Goal: Contribute content: Contribute content

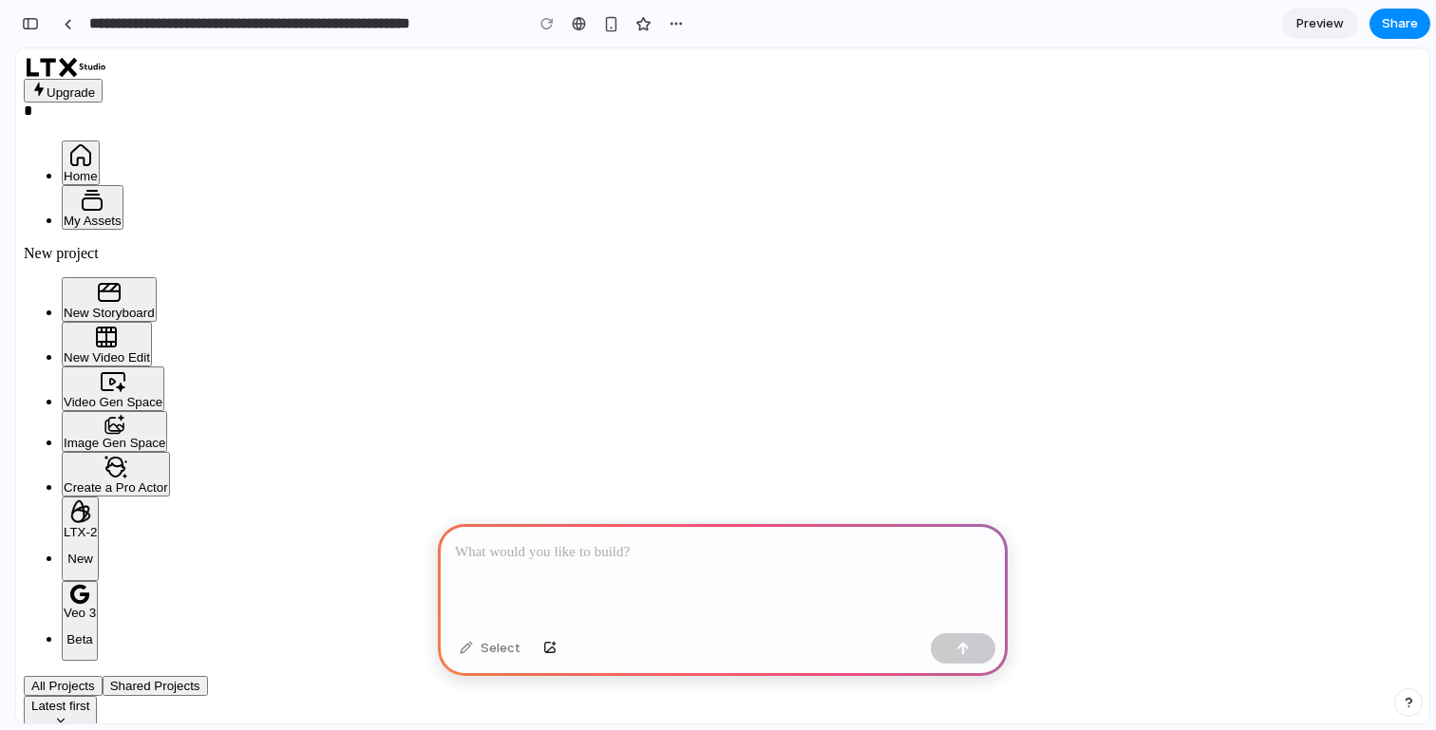
scroll to position [121, 0]
click at [84, 311] on button "New Storyboard" at bounding box center [109, 299] width 95 height 45
click at [86, 306] on span "New Storyboard" at bounding box center [109, 313] width 91 height 14
click at [86, 328] on button "New Video Edit" at bounding box center [107, 344] width 90 height 45
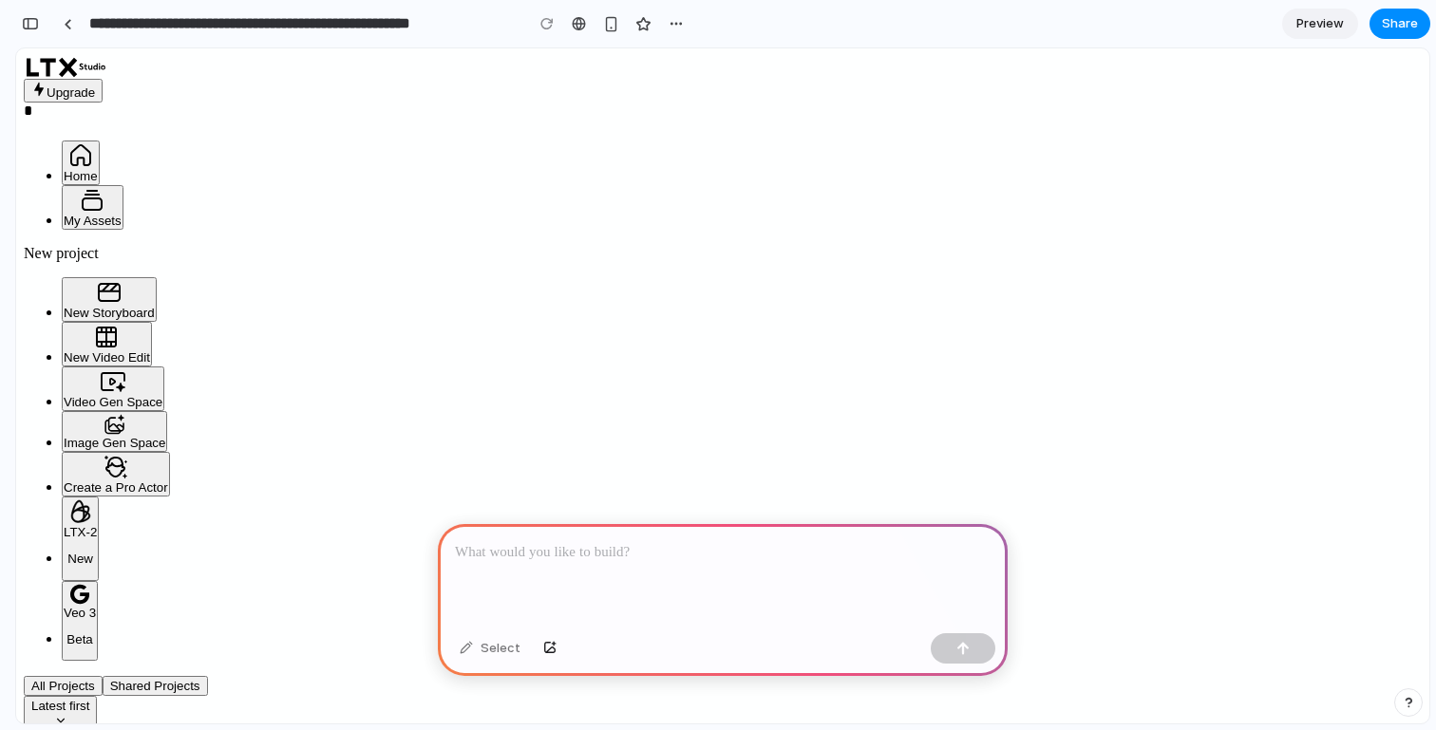
click at [87, 395] on span "Video Gen Space" at bounding box center [113, 402] width 99 height 14
click at [85, 436] on span "Image Gen Space" at bounding box center [115, 443] width 102 height 14
click at [87, 481] on span "Create a Pro Actor" at bounding box center [116, 488] width 104 height 14
click at [96, 411] on button "Image Gen Space" at bounding box center [114, 431] width 105 height 41
click at [104, 395] on span "Video Gen Space" at bounding box center [113, 402] width 99 height 14
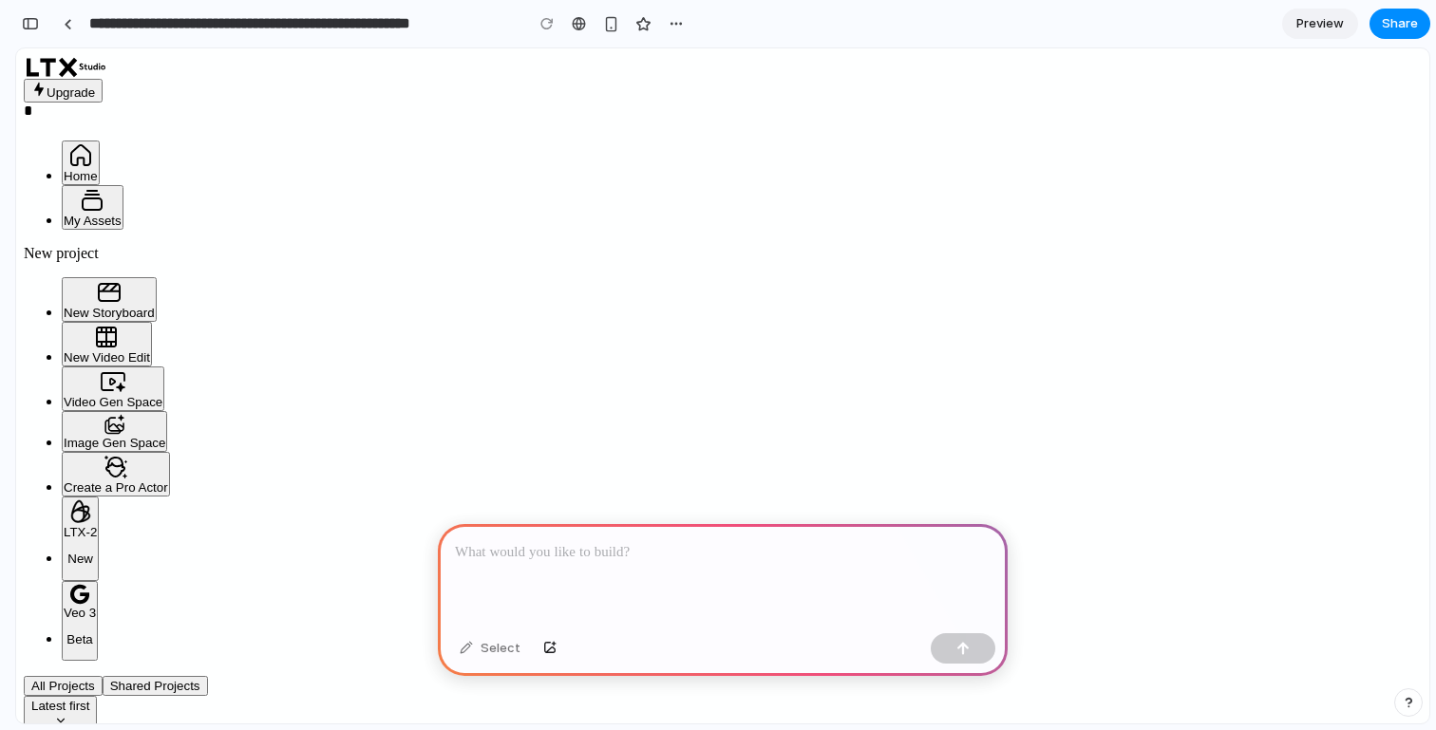
click at [112, 350] on span "New Video Edit" at bounding box center [107, 357] width 86 height 14
click at [123, 306] on span "New Storyboard" at bounding box center [109, 313] width 91 height 14
click at [122, 214] on span "My Assets" at bounding box center [93, 221] width 58 height 14
click at [67, 28] on div at bounding box center [68, 24] width 9 height 10
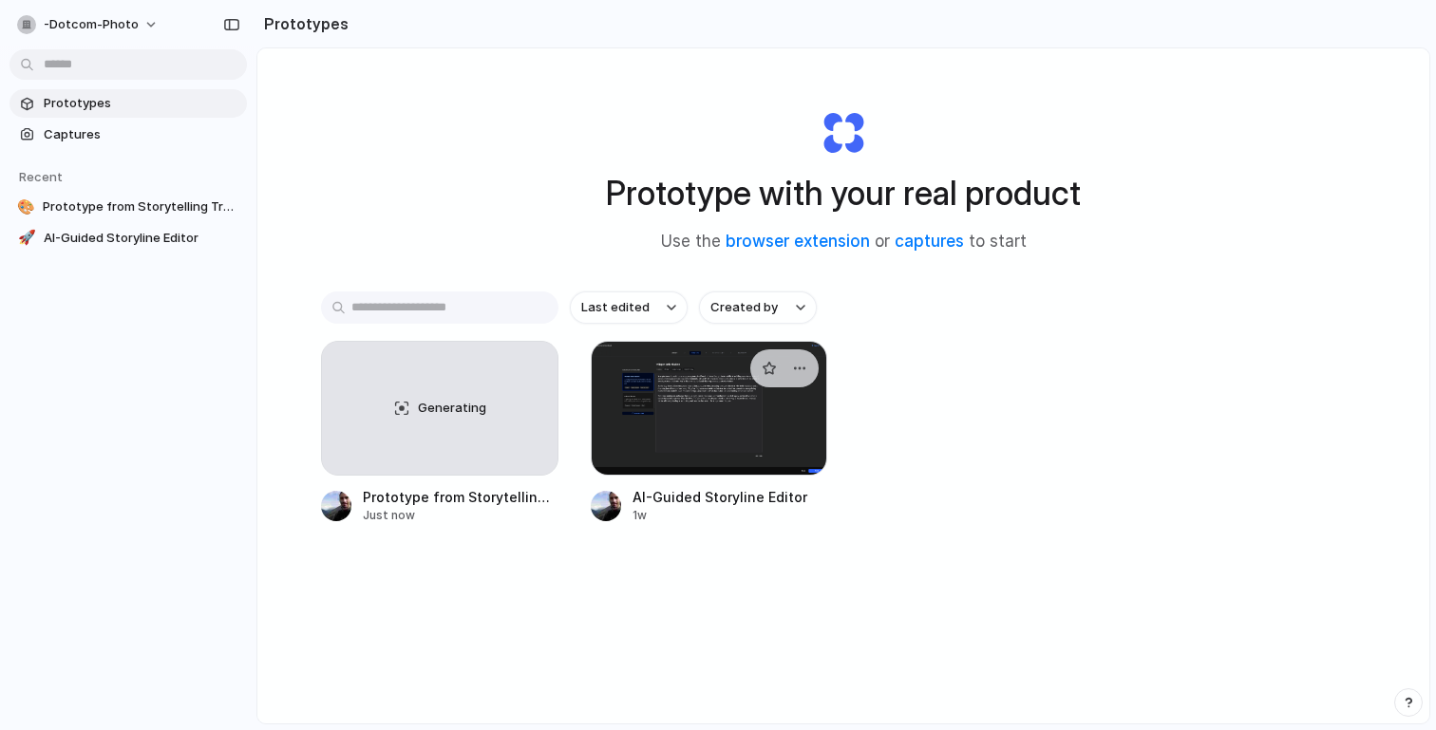
click at [660, 408] on div at bounding box center [709, 408] width 237 height 135
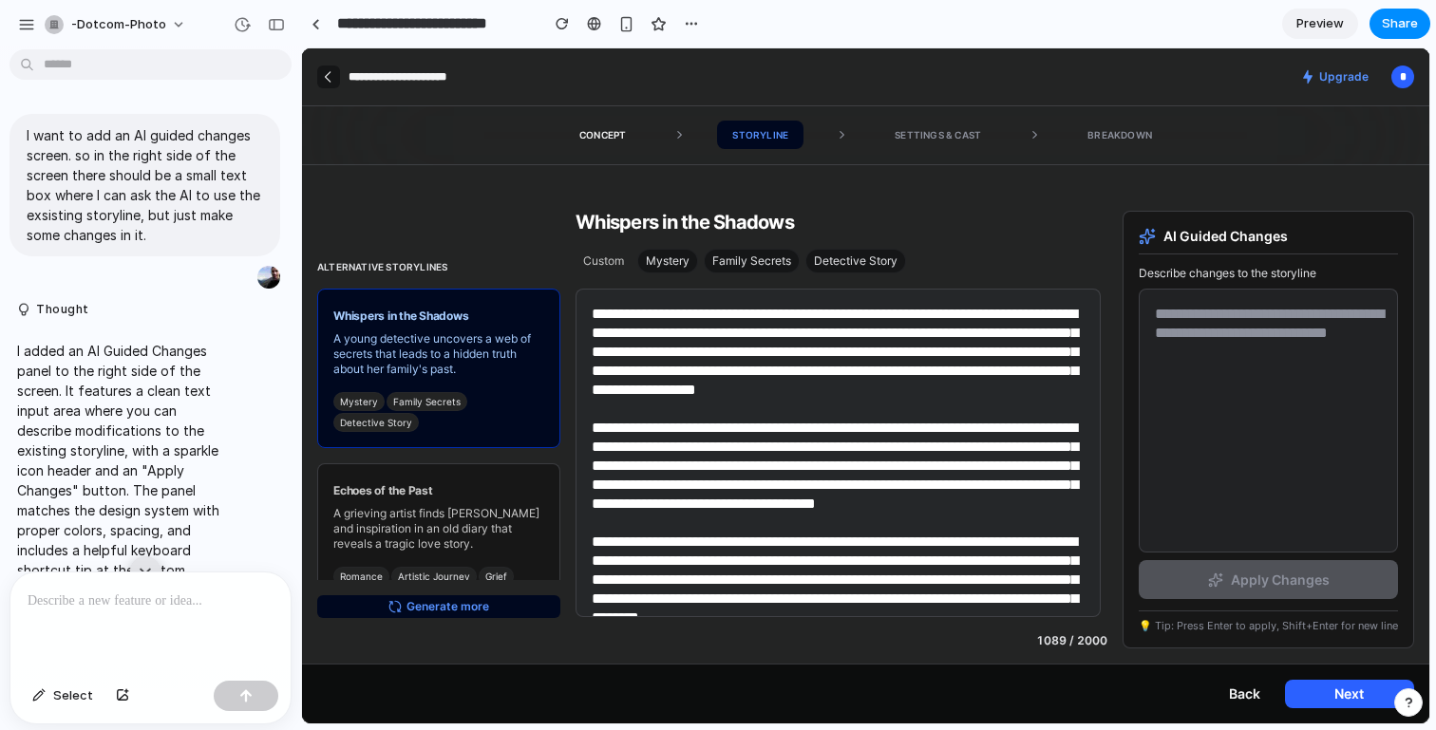
drag, startPoint x: 426, startPoint y: 237, endPoint x: 295, endPoint y: 245, distance: 131.3
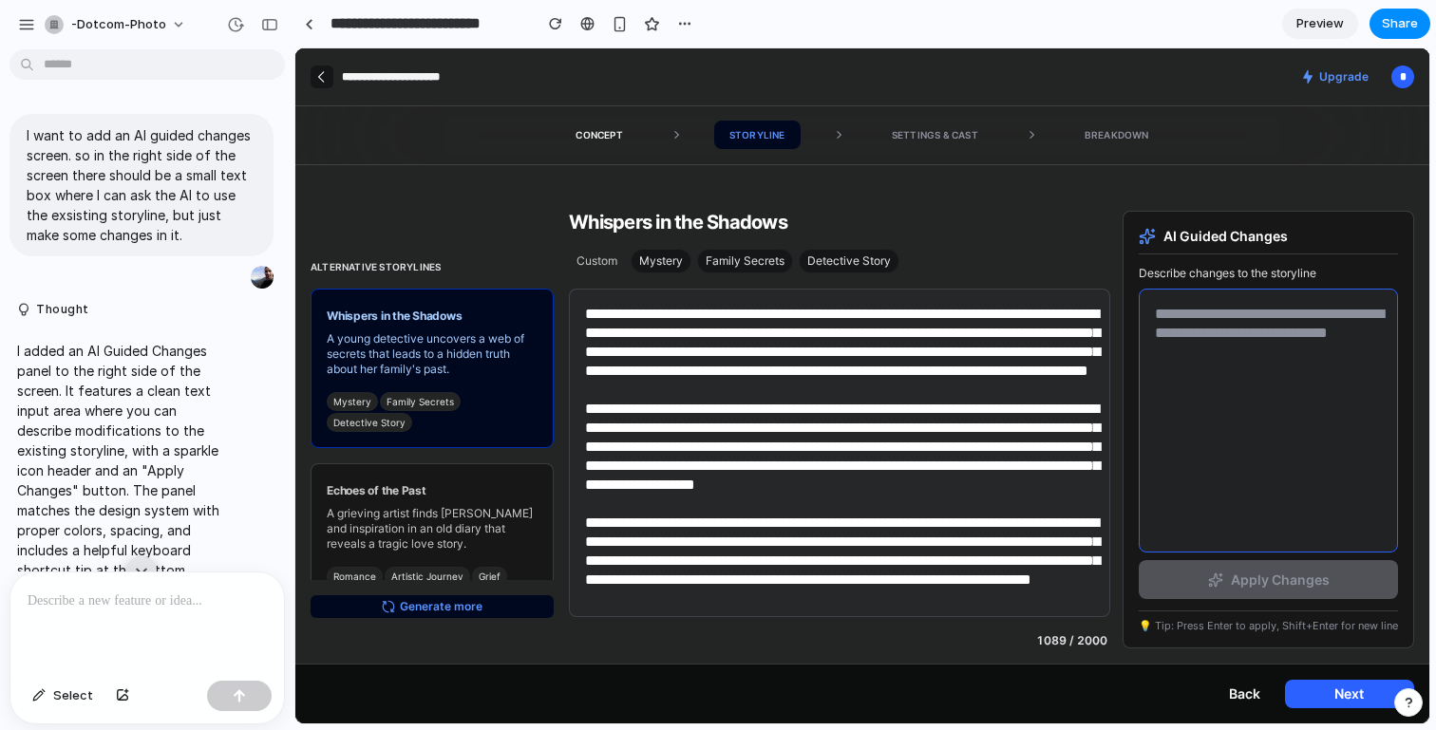
click at [1225, 353] on textarea at bounding box center [1268, 421] width 259 height 264
click at [1232, 357] on textarea at bounding box center [1268, 421] width 259 height 264
click at [1201, 338] on textarea at bounding box center [1268, 421] width 259 height 264
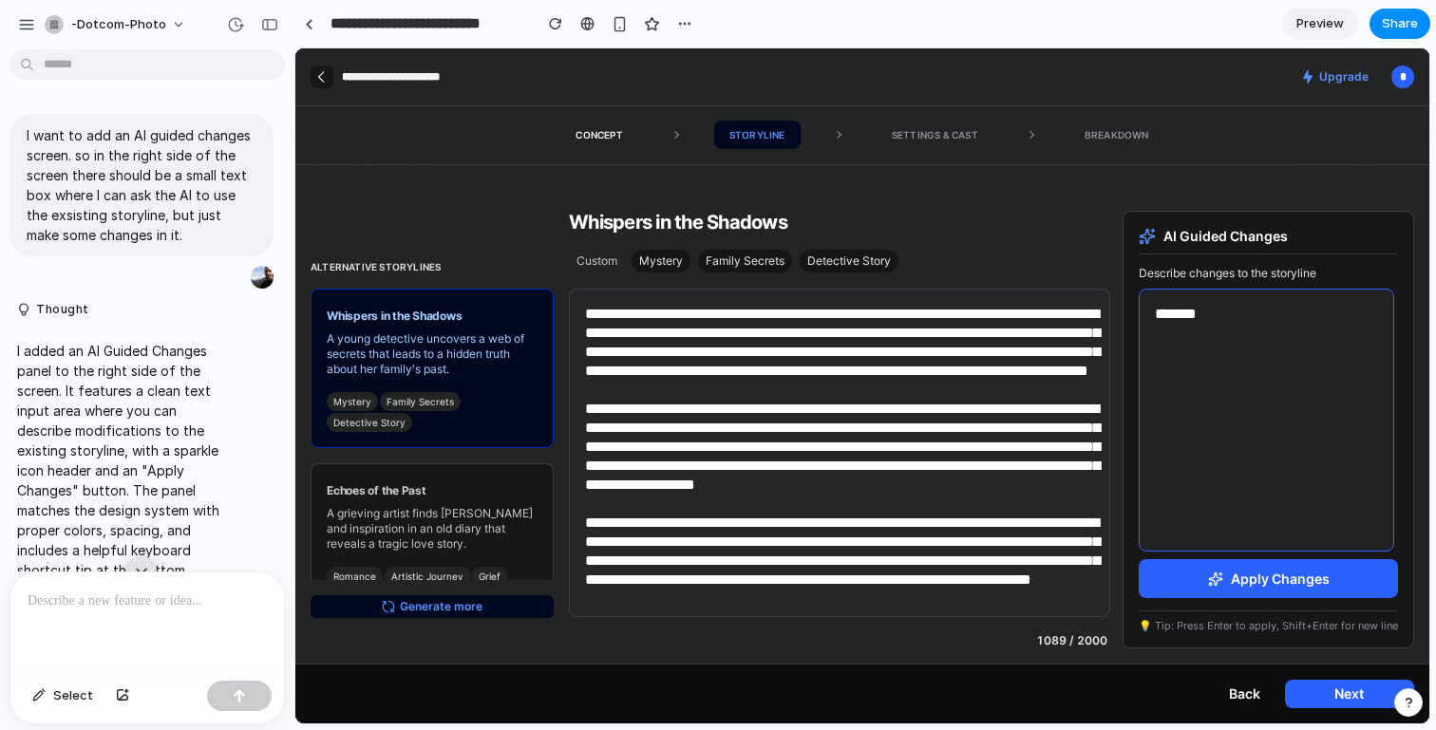
type textarea "*******"
click at [1250, 581] on span "Apply Changes" at bounding box center [1280, 579] width 99 height 20
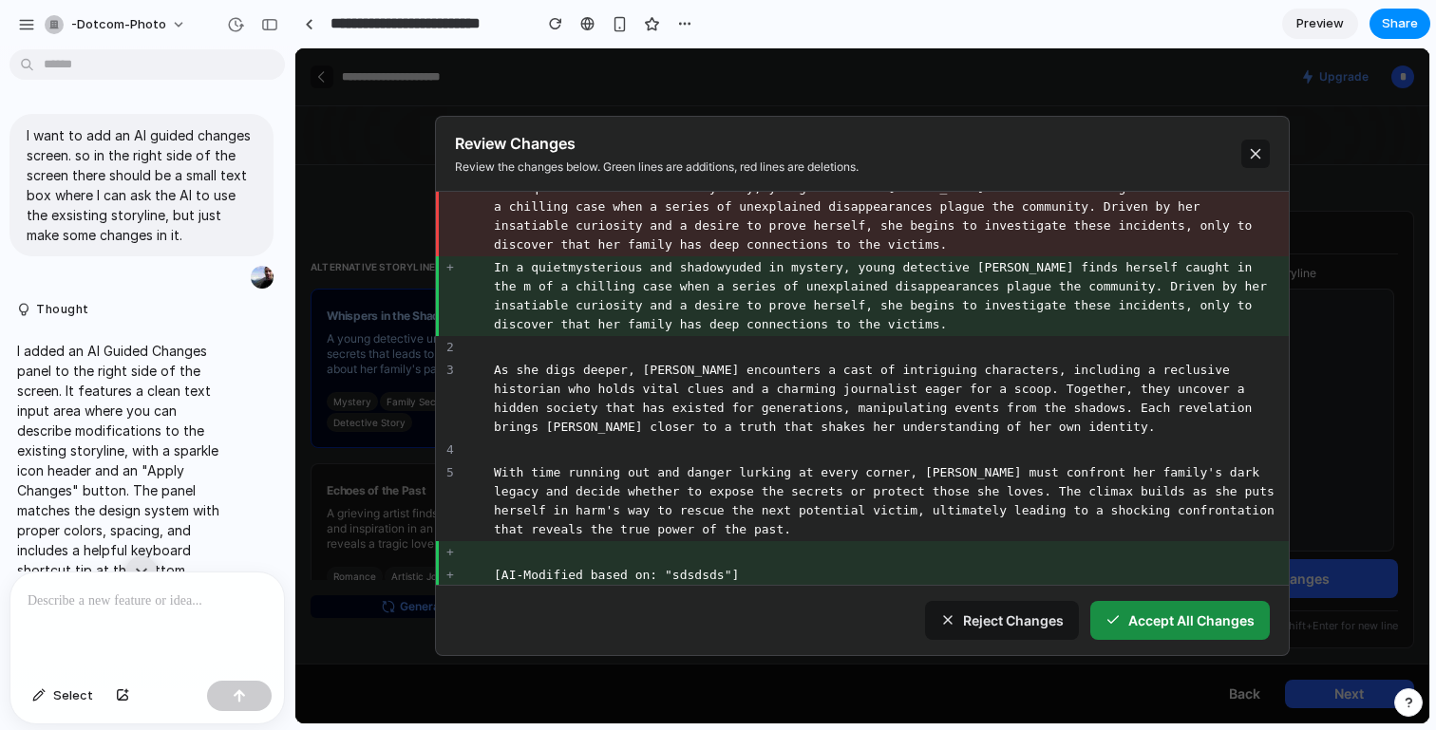
scroll to position [0, 0]
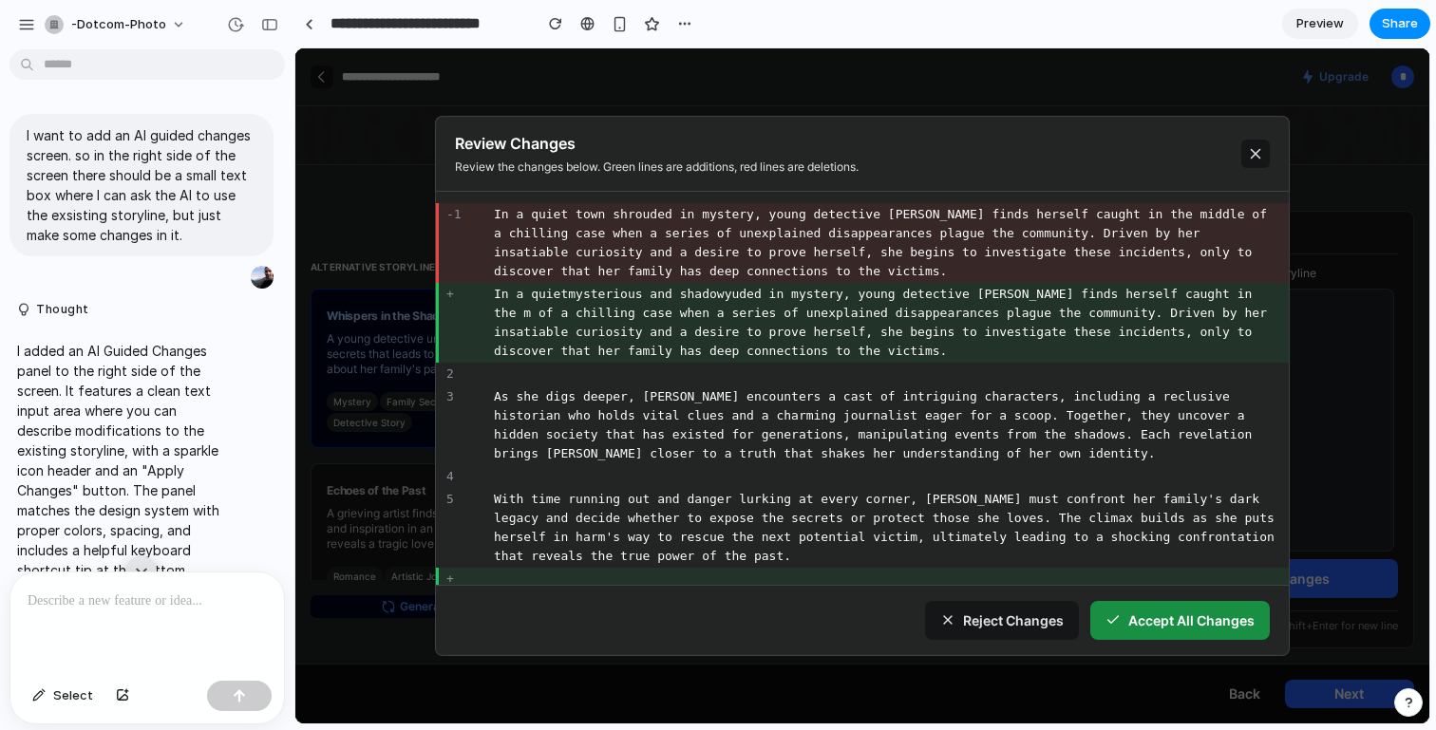
click at [1178, 621] on span "Accept All Changes" at bounding box center [1191, 621] width 126 height 20
type textarea "**********"
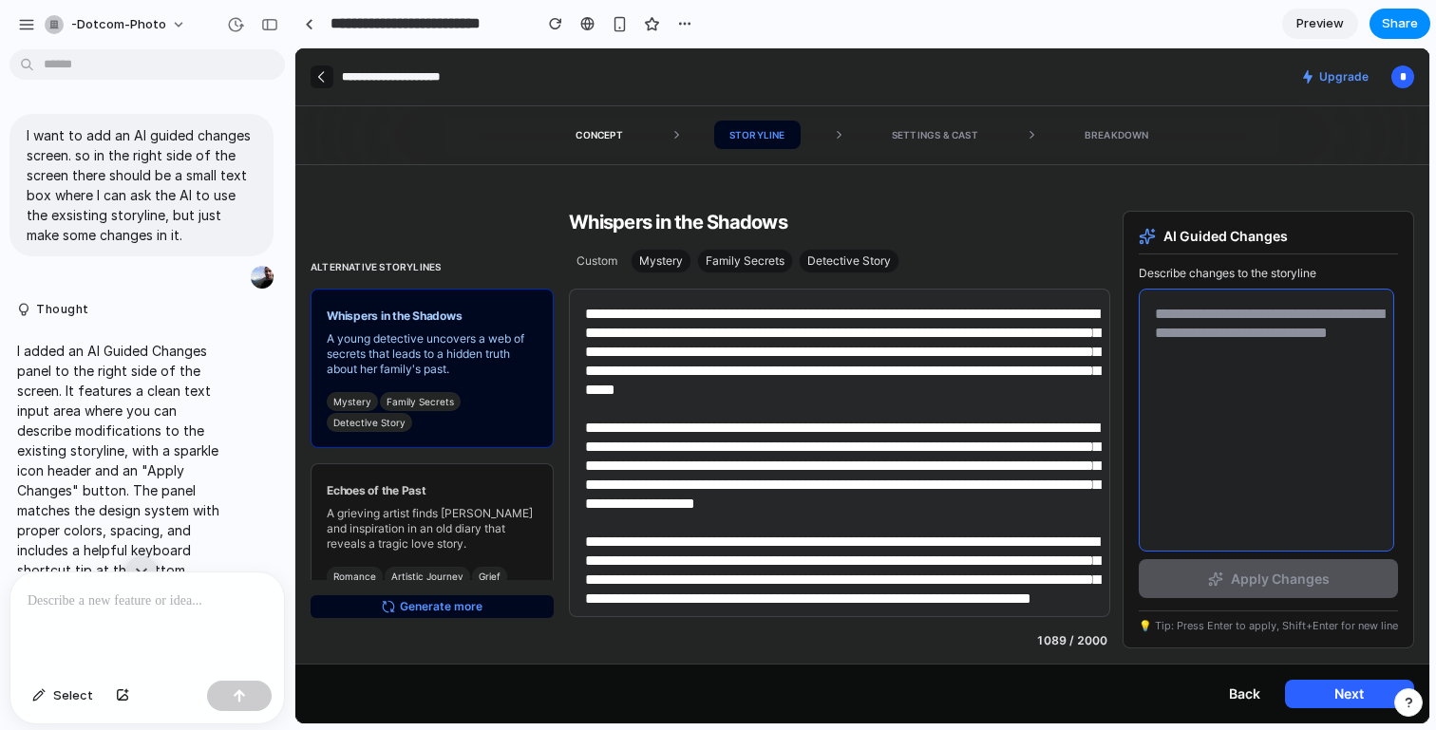
click at [1200, 347] on textarea at bounding box center [1266, 420] width 255 height 263
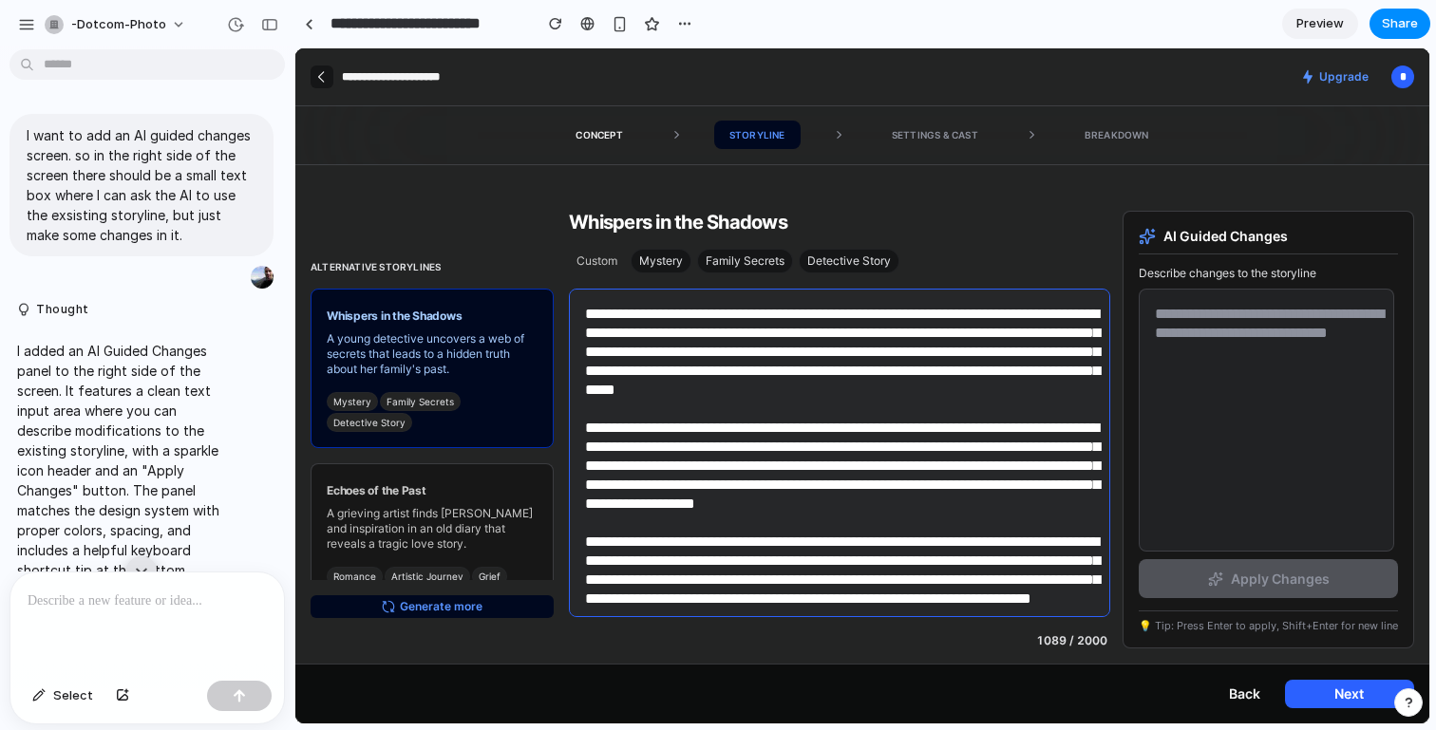
click at [987, 352] on textarea at bounding box center [839, 453] width 541 height 329
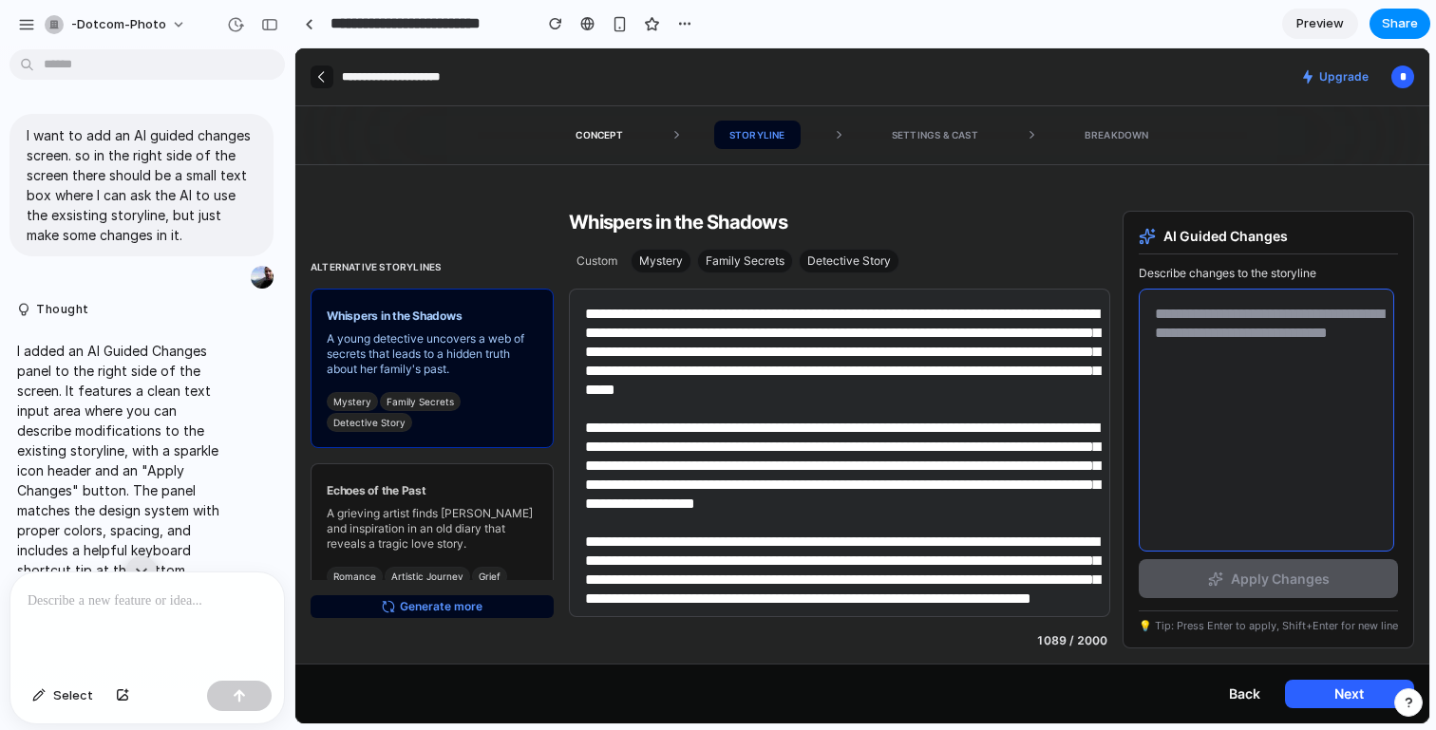
click at [1208, 347] on textarea at bounding box center [1266, 420] width 255 height 263
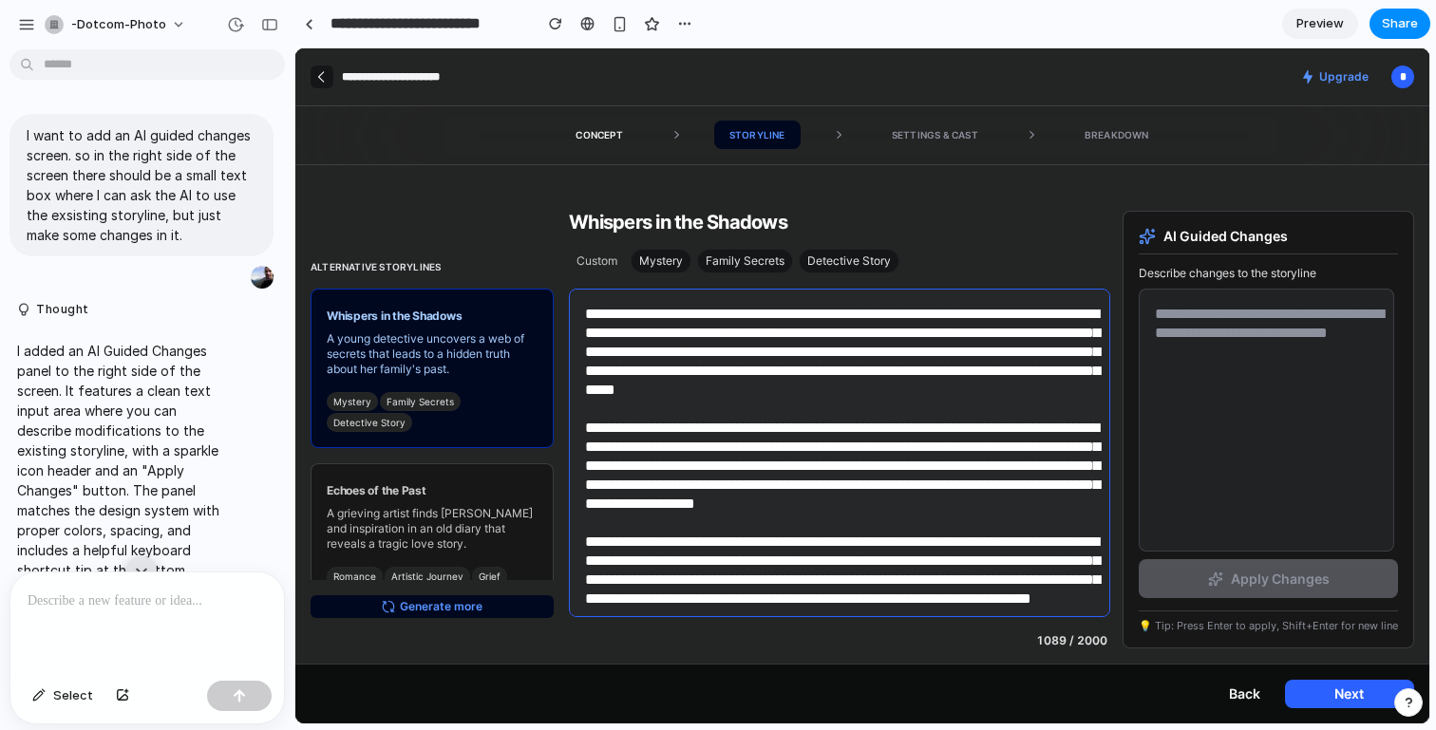
click at [1019, 353] on textarea at bounding box center [839, 453] width 541 height 329
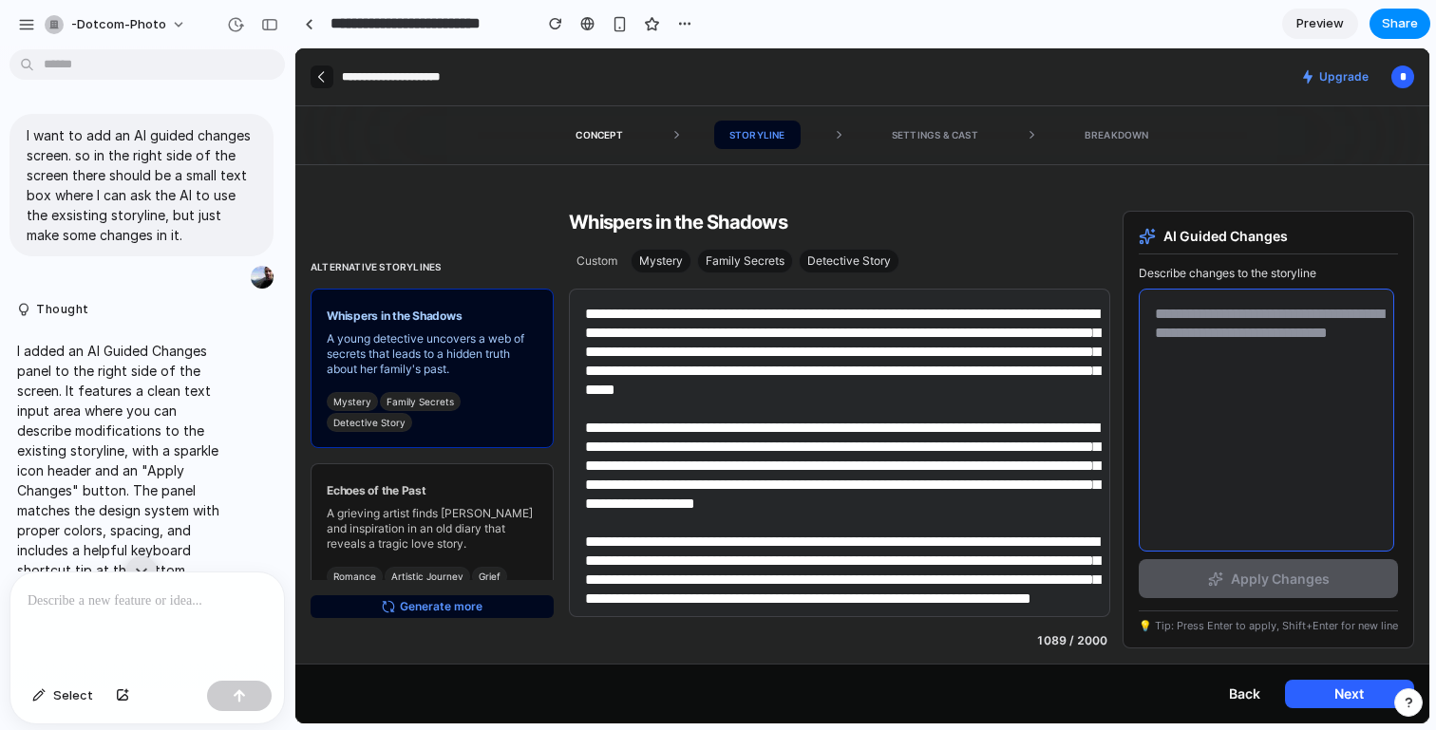
click at [1174, 325] on textarea at bounding box center [1266, 420] width 255 height 263
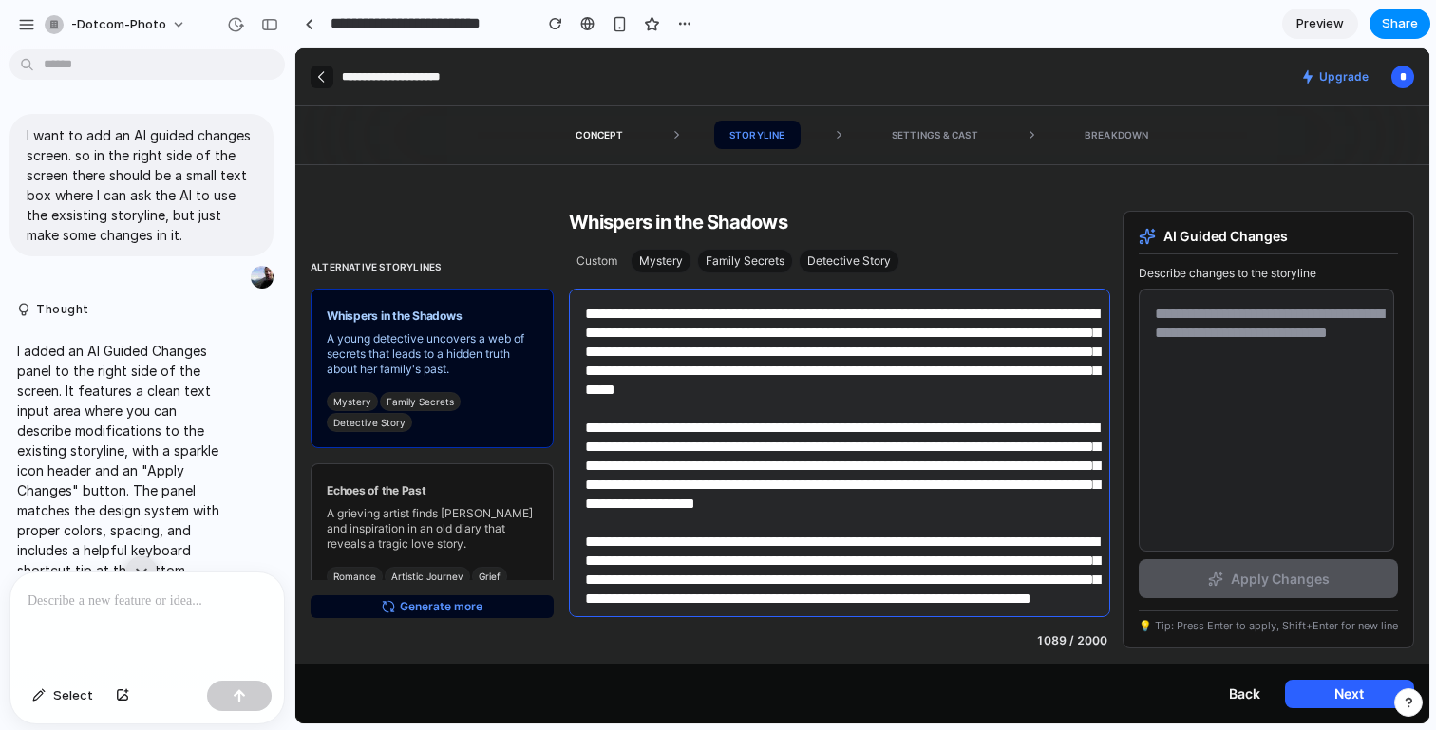
click at [988, 336] on textarea at bounding box center [839, 453] width 541 height 329
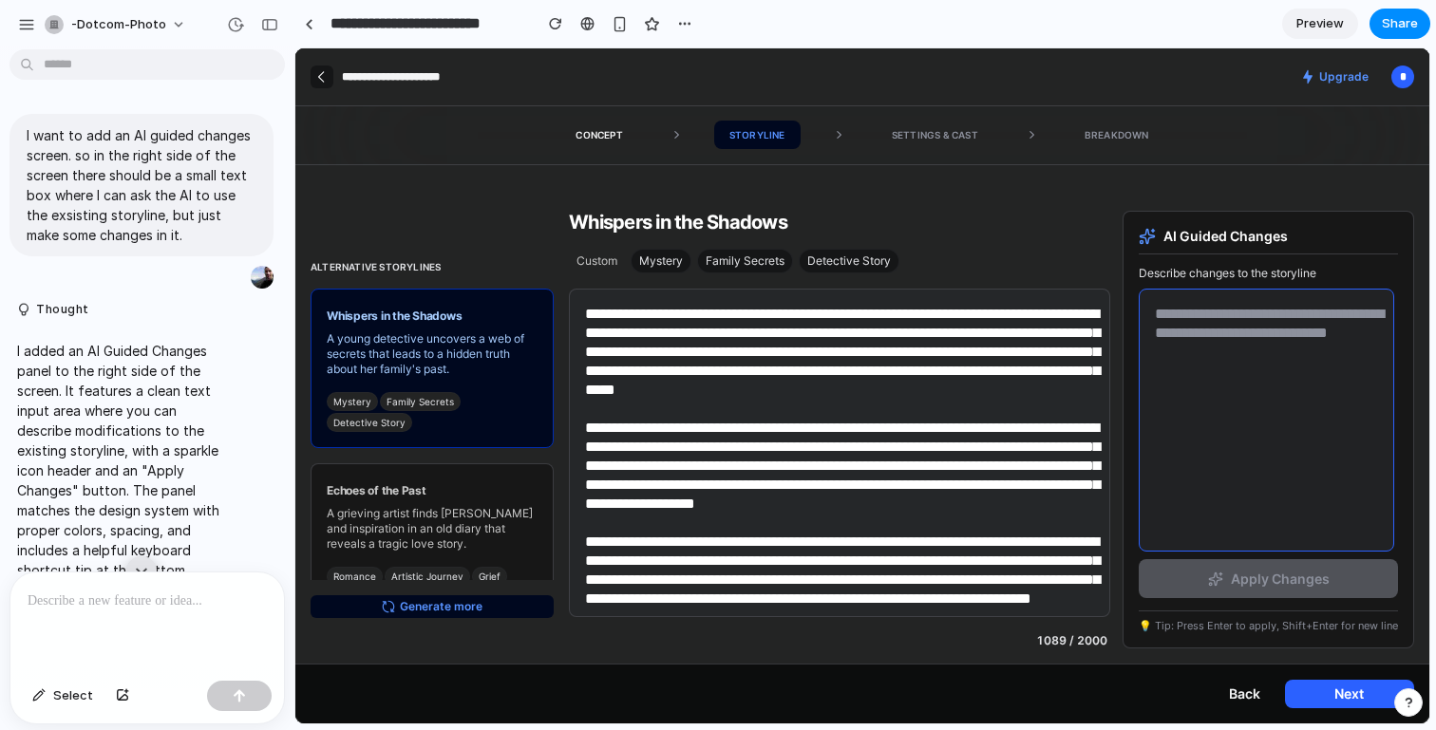
click at [1152, 323] on textarea at bounding box center [1266, 420] width 255 height 263
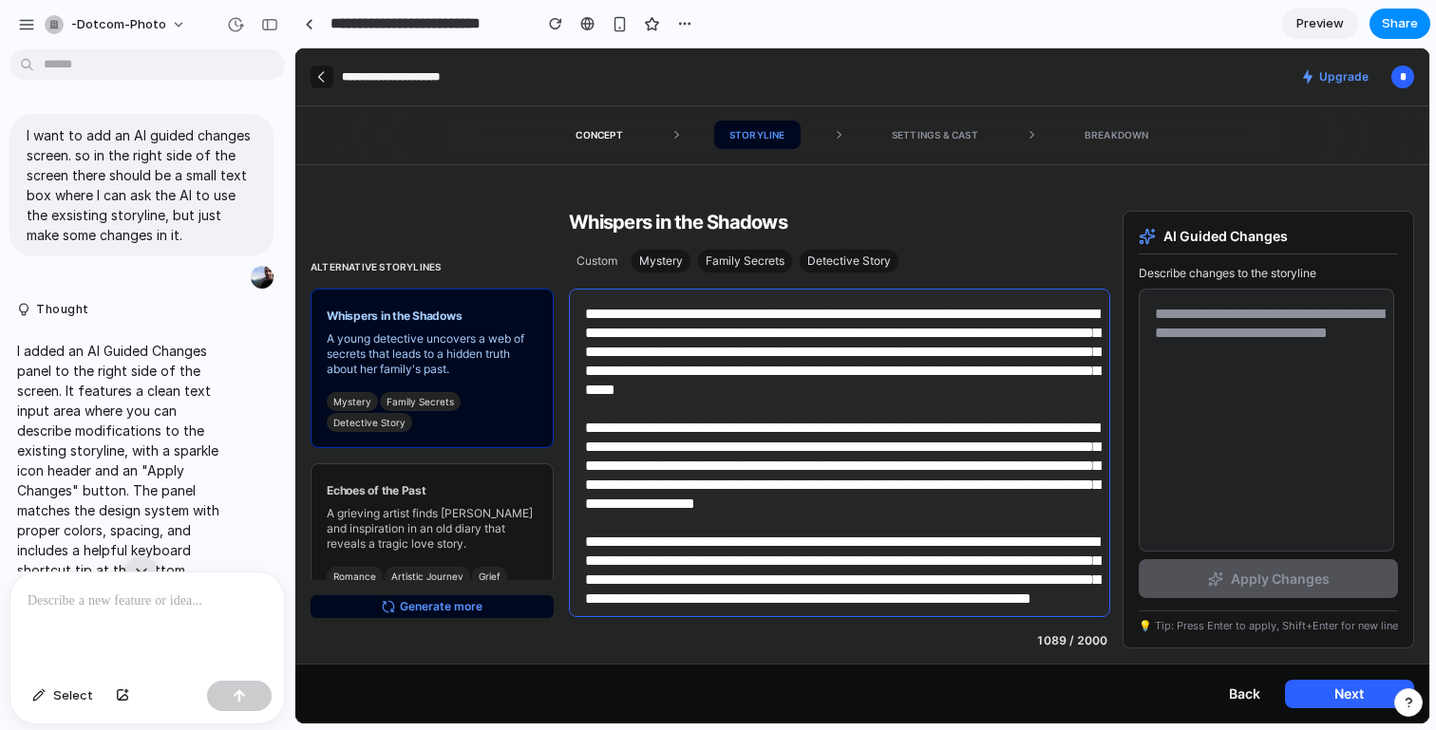
click at [1008, 349] on textarea at bounding box center [839, 453] width 541 height 329
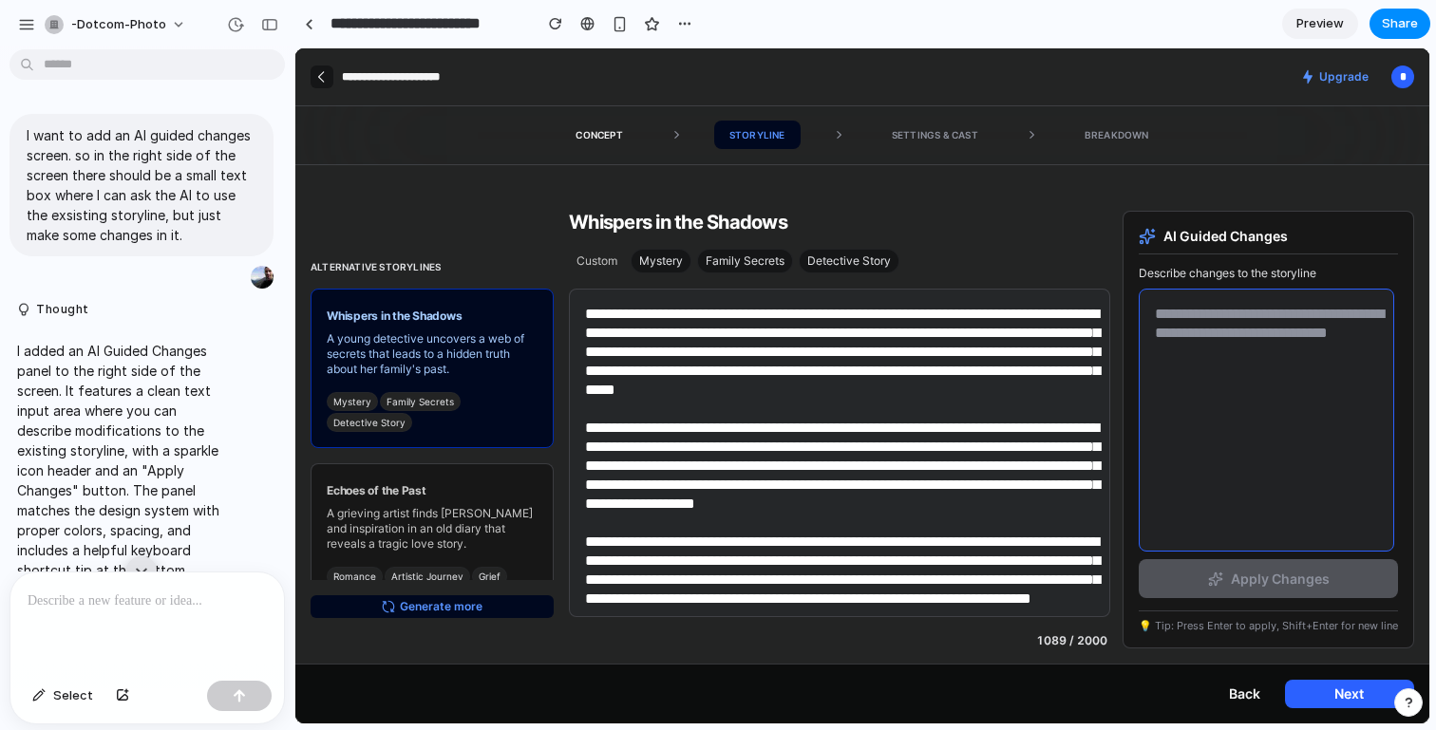
click at [1268, 343] on textarea at bounding box center [1266, 420] width 255 height 263
click at [236, 24] on div "button" at bounding box center [235, 24] width 17 height 17
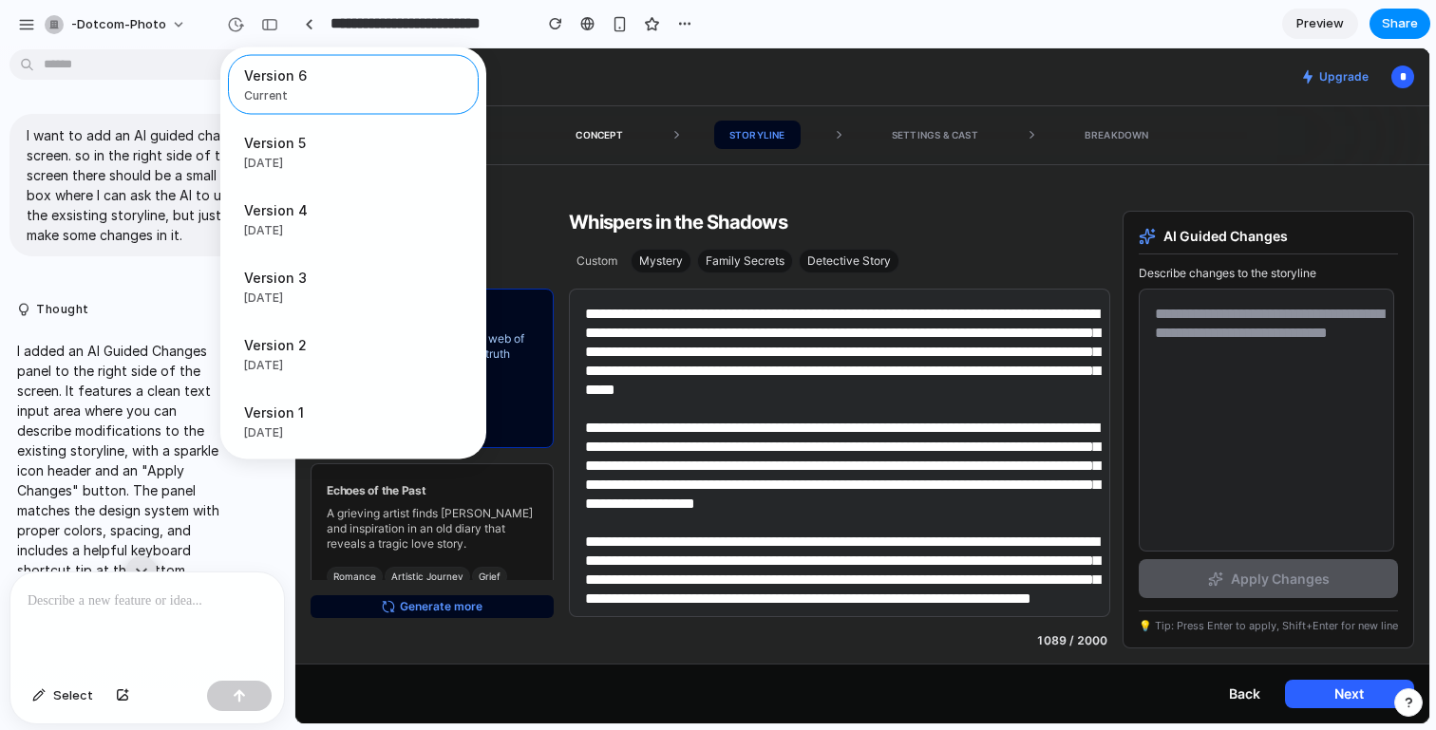
click at [584, 28] on div "Version 6 Current Version 5 [DATE] Restore Version 4 [DATE] Restore Version 3 […" at bounding box center [718, 365] width 1436 height 730
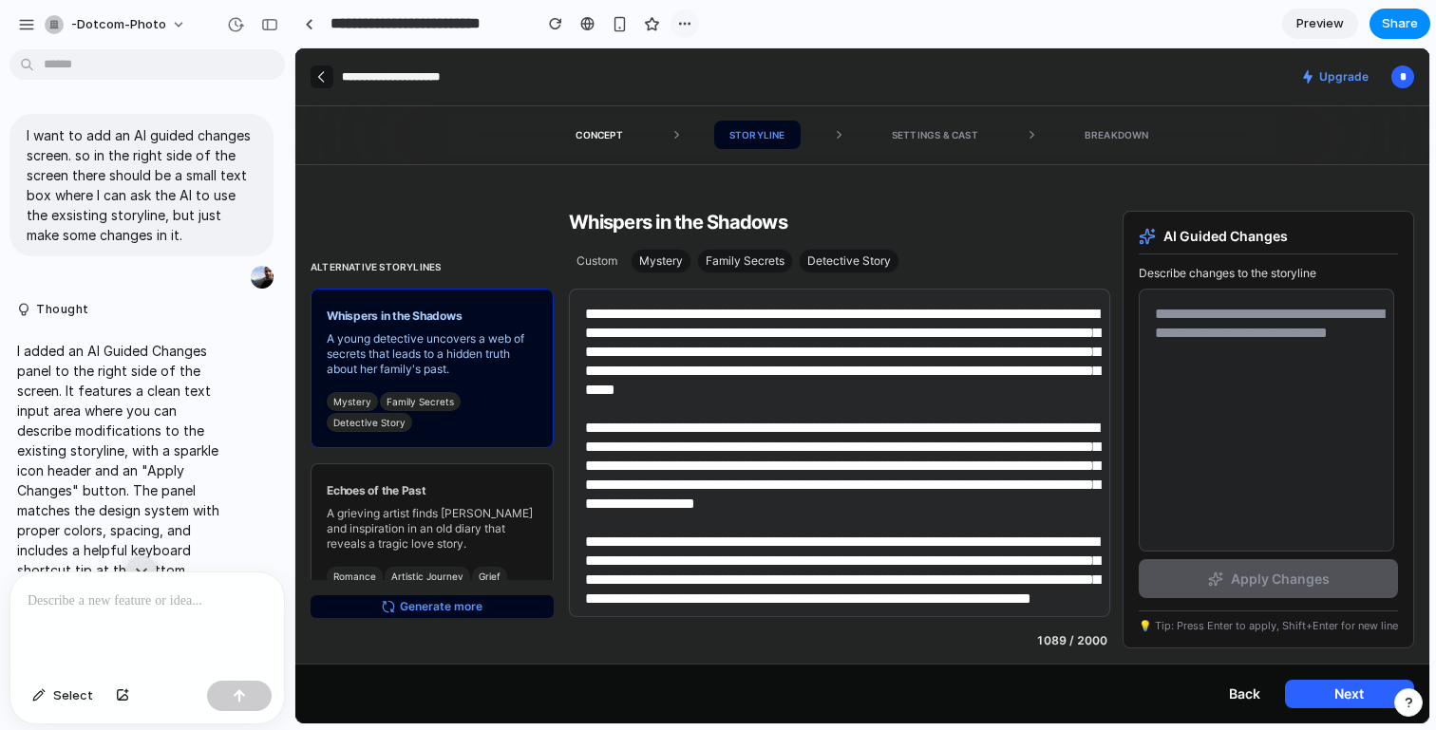
click at [688, 25] on div "button" at bounding box center [684, 23] width 15 height 15
click at [752, 23] on div "Duplicate Delete" at bounding box center [718, 365] width 1436 height 730
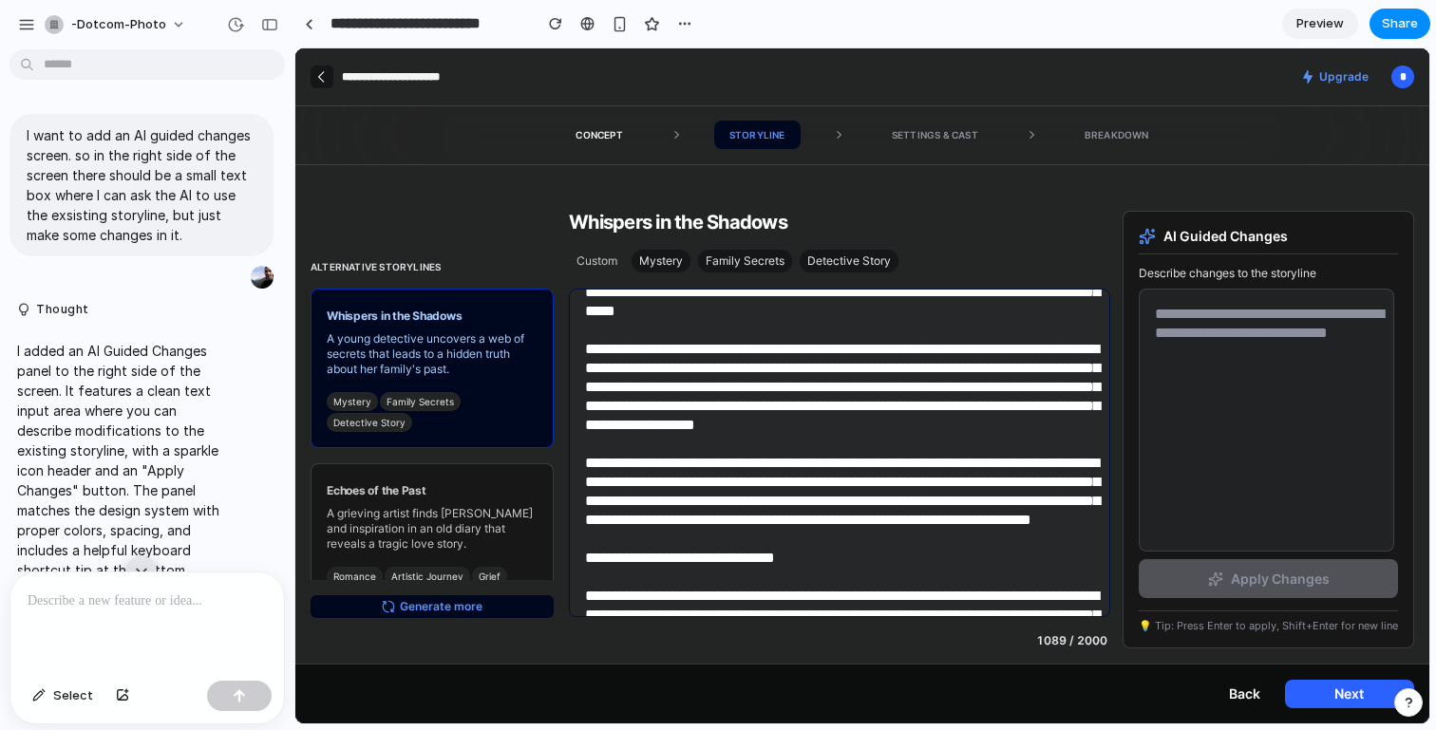
scroll to position [217, 0]
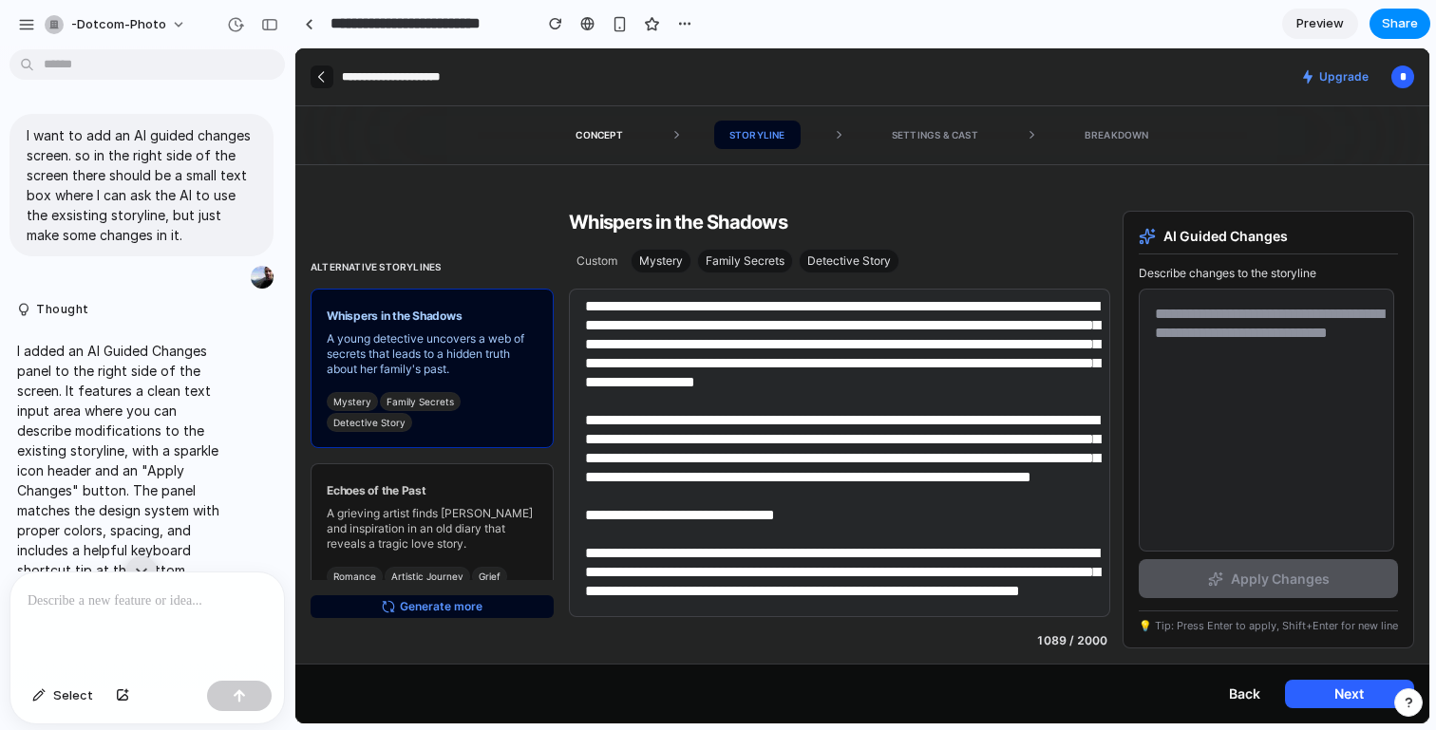
click at [887, 132] on div "Settings & Cast" at bounding box center [973, 135] width 193 height 28
click at [908, 133] on div "Settings & Cast" at bounding box center [973, 135] width 193 height 28
click at [732, 129] on div "Storyline" at bounding box center [757, 135] width 86 height 28
click at [630, 125] on div "Concept" at bounding box center [598, 135] width 77 height 28
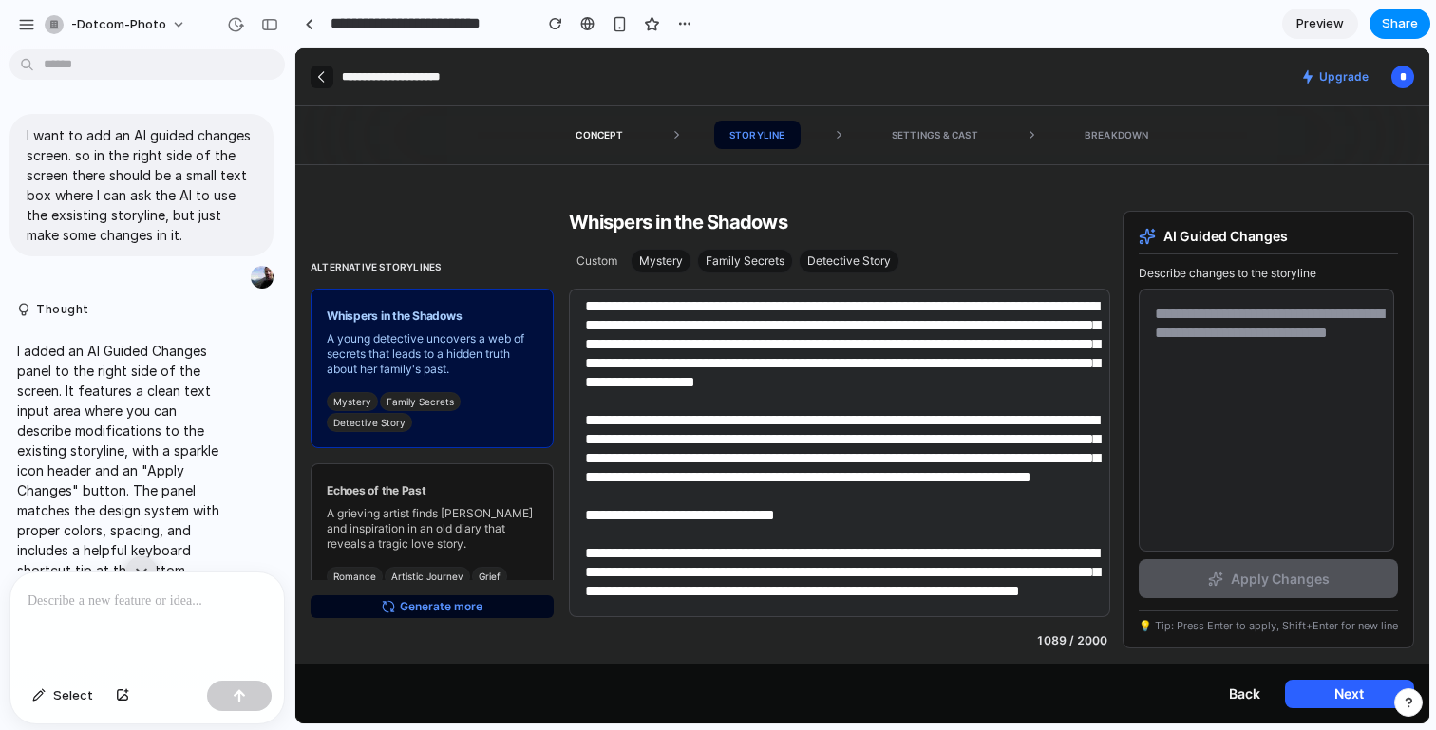
click at [366, 416] on span "Detective Story" at bounding box center [369, 422] width 72 height 13
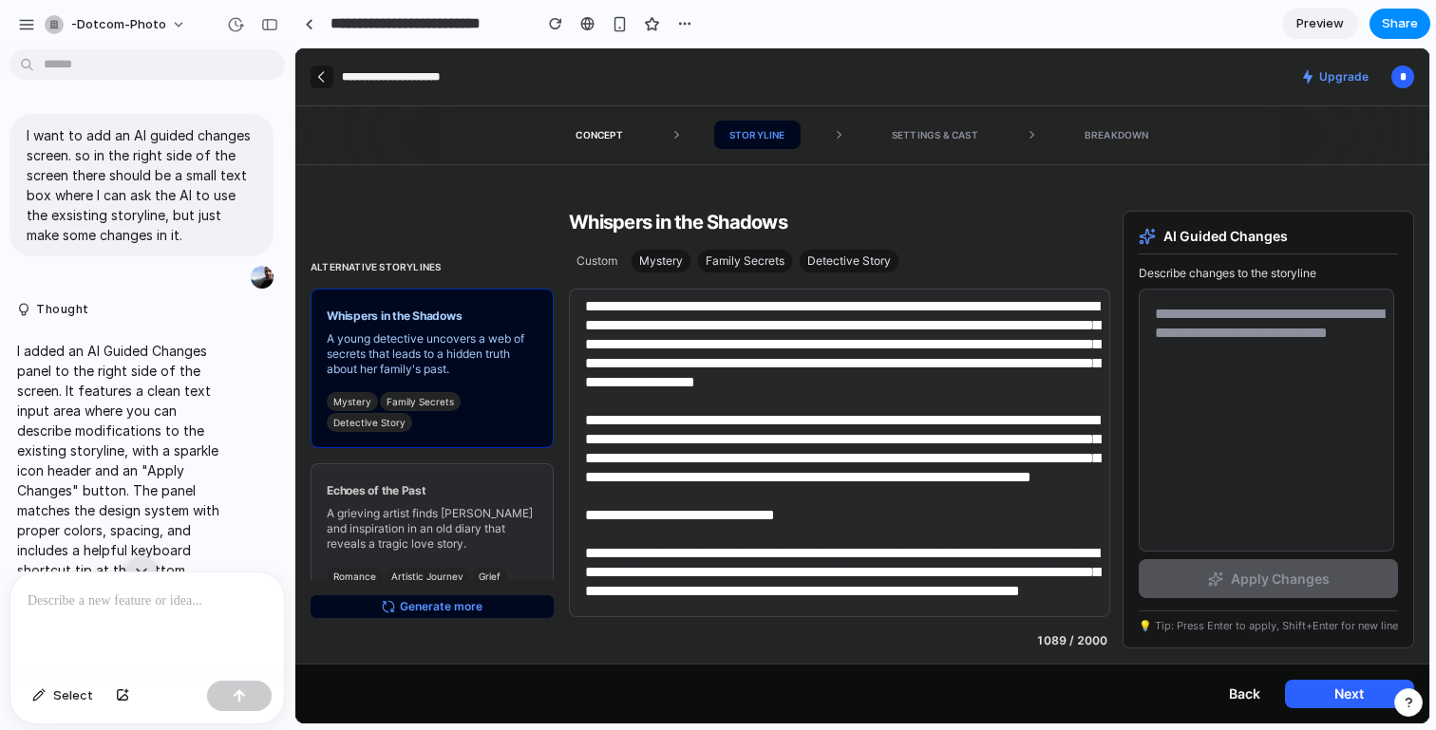
click at [407, 503] on div "Echoes of the Past A grieving artist finds [PERSON_NAME] and inspiration in an …" at bounding box center [432, 532] width 243 height 139
click at [413, 503] on div "Echoes of the Past A grieving artist finds [PERSON_NAME] and inspiration in an …" at bounding box center [432, 532] width 243 height 139
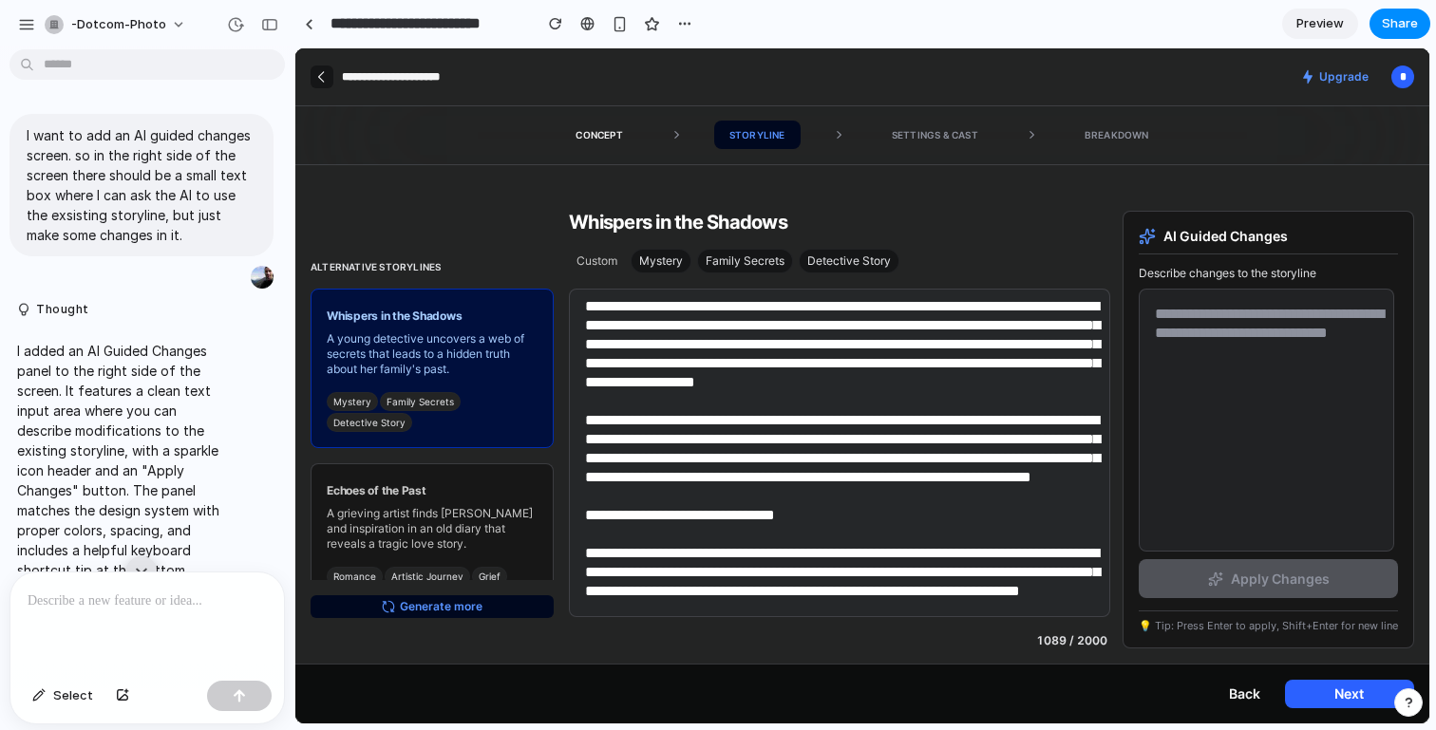
click at [436, 324] on div "Whispers in the Shadows A young detective uncovers a web of secrets that leads …" at bounding box center [432, 369] width 243 height 160
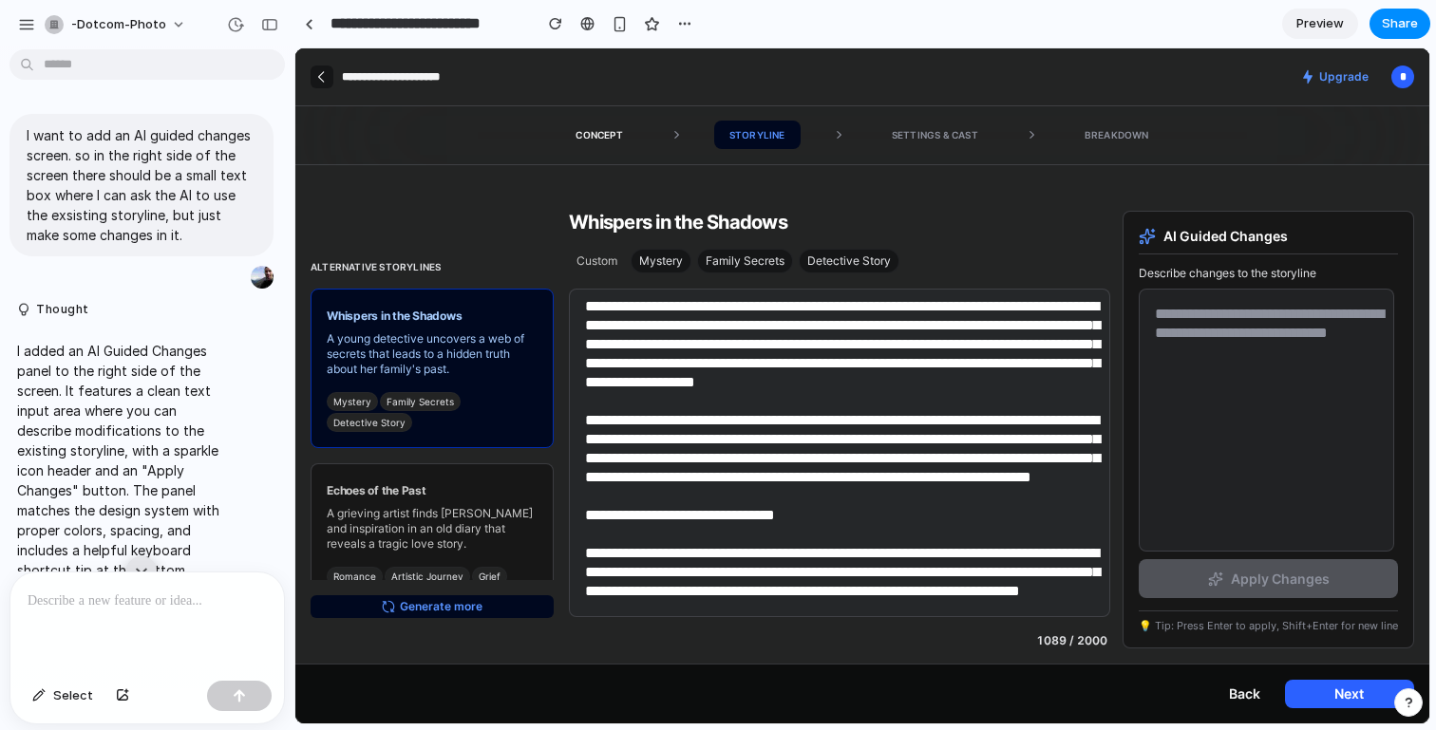
click at [404, 583] on div "Alternative storylines Whispers in the Shadows A young detective uncovers a web…" at bounding box center [432, 430] width 243 height 438
click at [485, 596] on button "Generate more" at bounding box center [432, 606] width 243 height 23
click at [478, 610] on button "Generate more" at bounding box center [432, 606] width 243 height 23
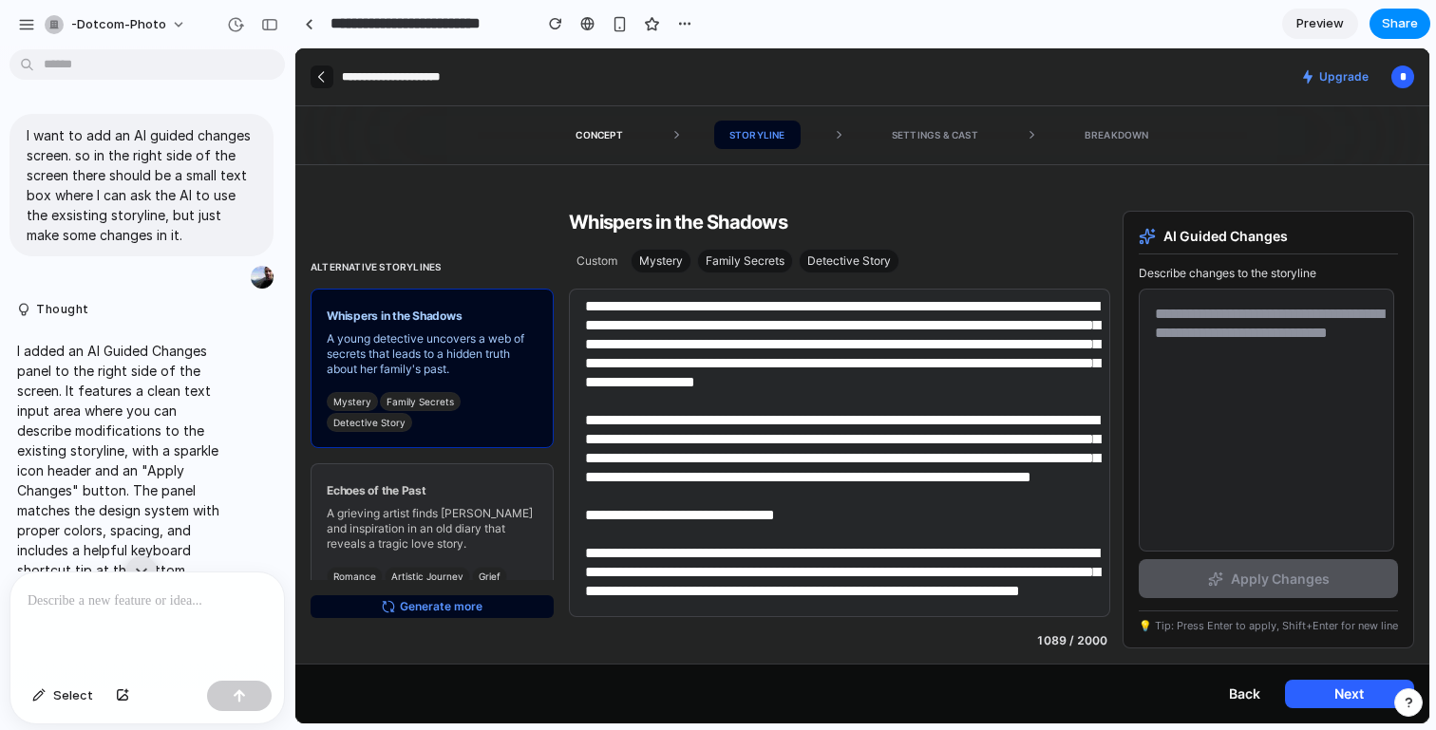
click at [474, 490] on p "Echoes of the Past" at bounding box center [432, 490] width 211 height 15
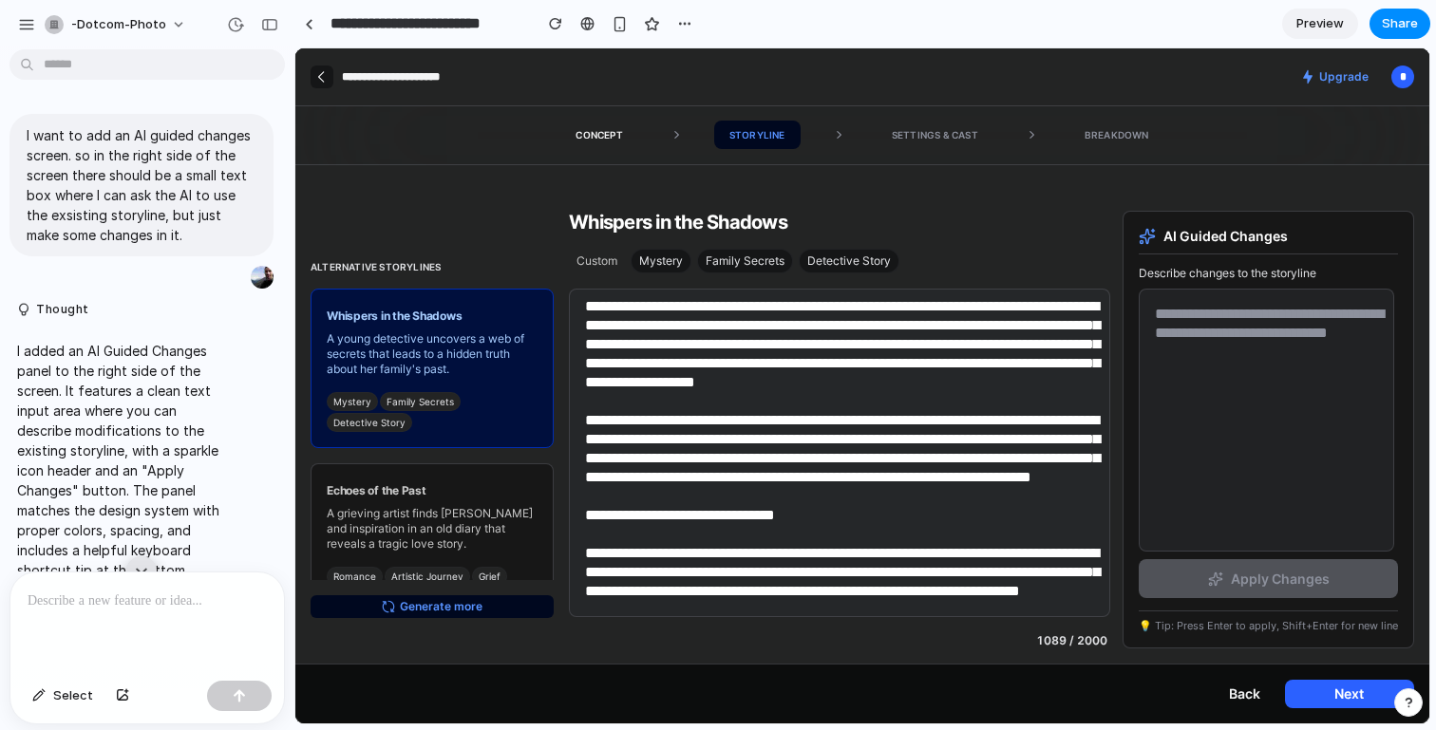
click at [480, 376] on p "A young detective uncovers a web of secrets that leads to a hidden truth about …" at bounding box center [432, 354] width 211 height 46
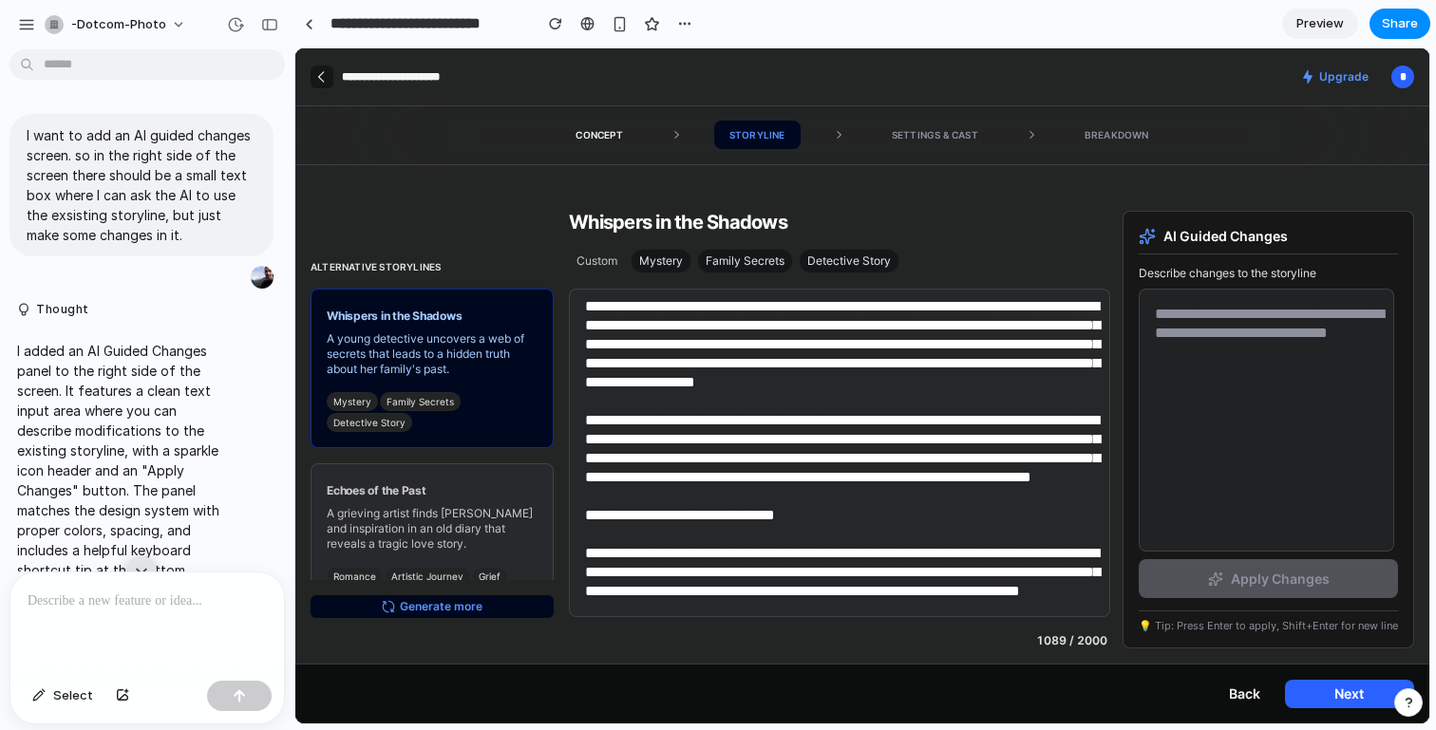
click at [476, 488] on p "Echoes of the Past" at bounding box center [432, 490] width 211 height 15
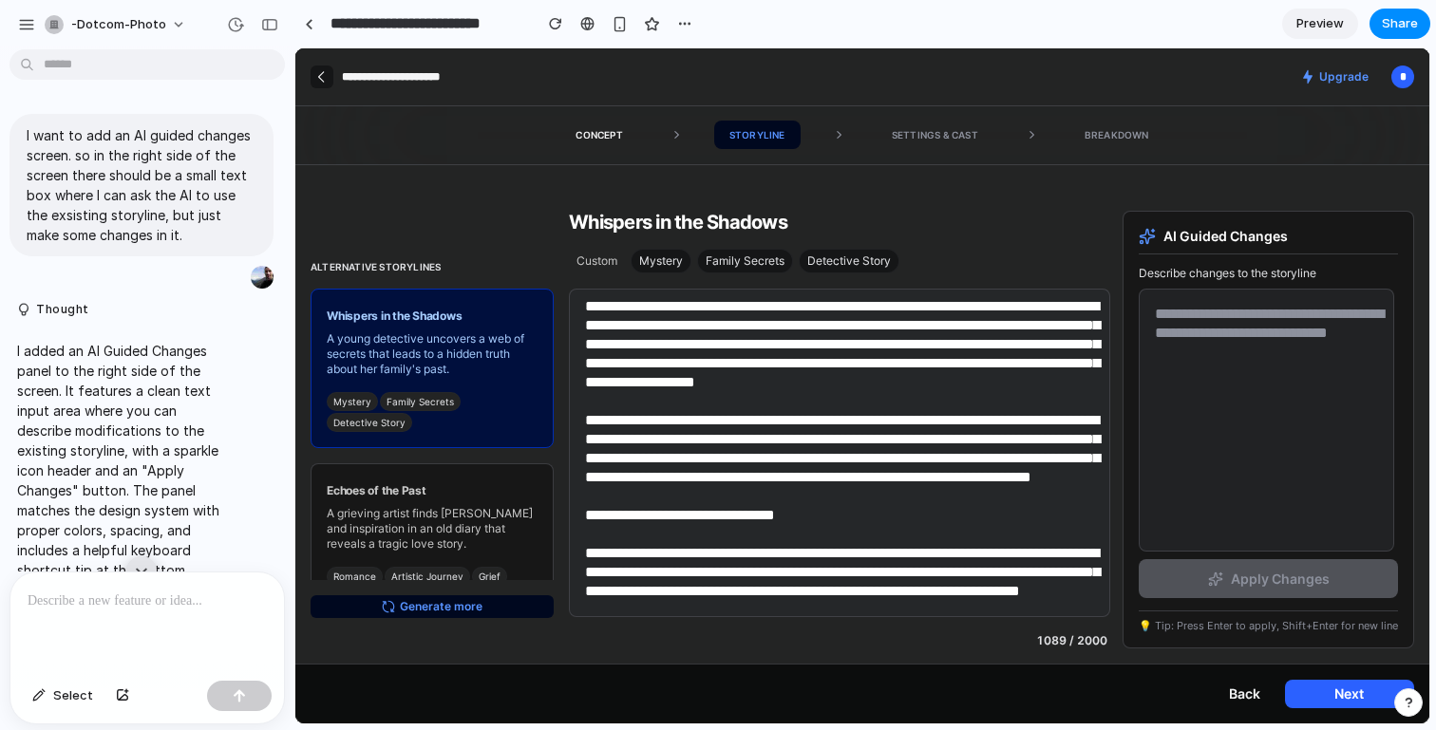
click at [484, 367] on p "A young detective uncovers a web of secrets that leads to a hidden truth about …" at bounding box center [432, 354] width 211 height 46
